Goal: Information Seeking & Learning: Learn about a topic

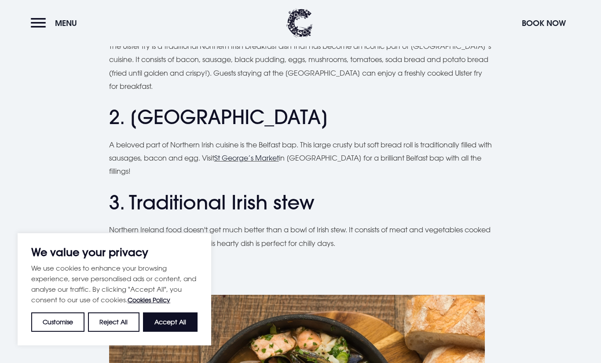
scroll to position [639, 0]
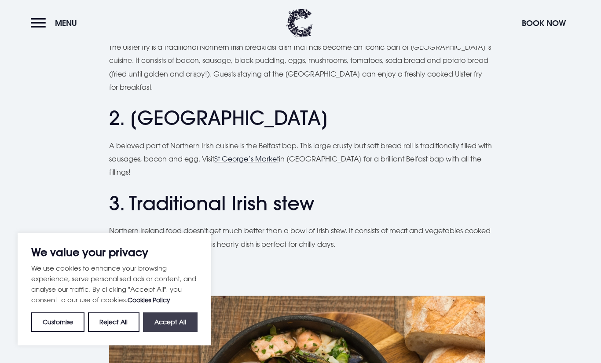
click at [159, 320] on button "Accept All" at bounding box center [170, 321] width 55 height 19
checkbox input "true"
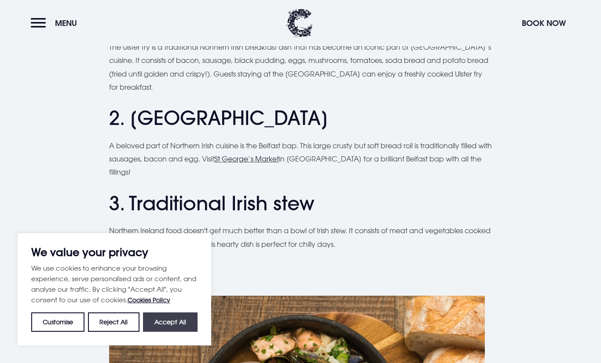
checkbox input "true"
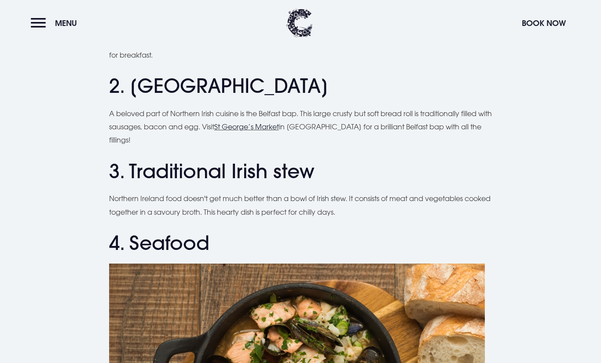
scroll to position [676, 0]
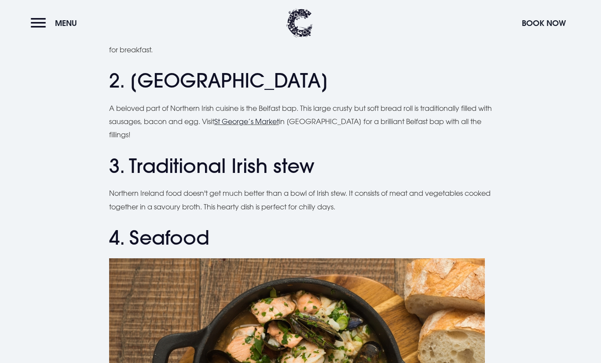
click at [262, 123] on link "St George’s Market" at bounding box center [246, 121] width 65 height 9
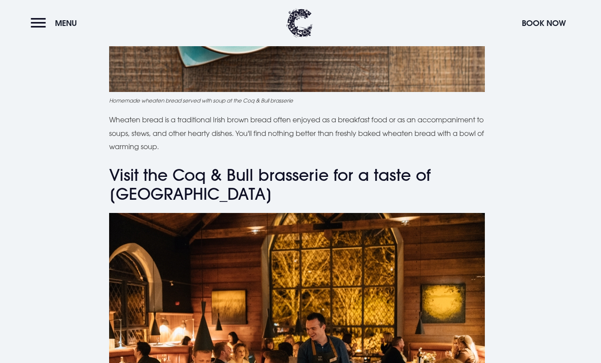
scroll to position [2469, 0]
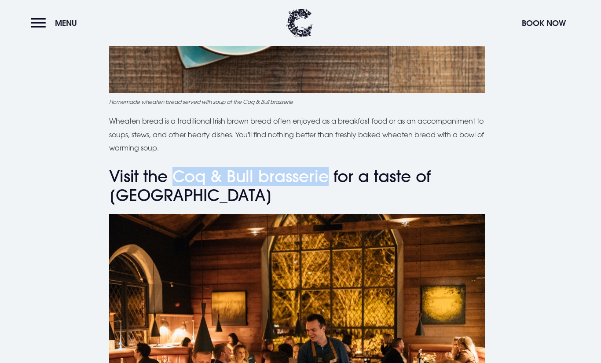
drag, startPoint x: 171, startPoint y: 176, endPoint x: 322, endPoint y: 185, distance: 151.2
click at [322, 185] on h3 "Visit the Coq & Bull brasserie for a taste of [GEOGRAPHIC_DATA]" at bounding box center [300, 186] width 383 height 38
copy h3 "Coq & Bull brasserie"
